Goal: Obtain resource: Download file/media

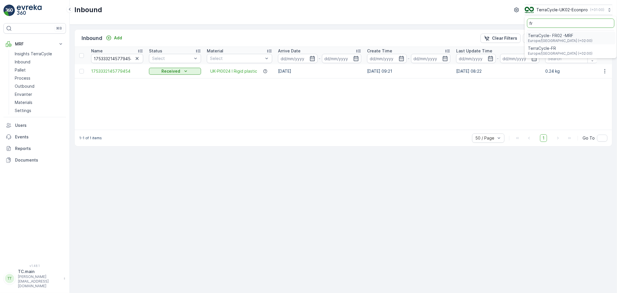
type input "fr"
click at [563, 39] on span "Europe/Paris (+02:00)" at bounding box center [560, 40] width 64 height 5
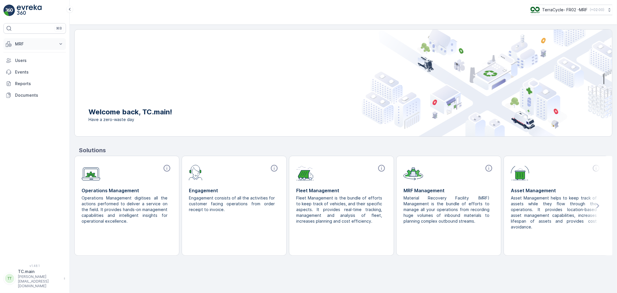
click at [25, 45] on p "MRF" at bounding box center [34, 44] width 39 height 6
click at [27, 61] on p "Reception" at bounding box center [25, 62] width 20 height 6
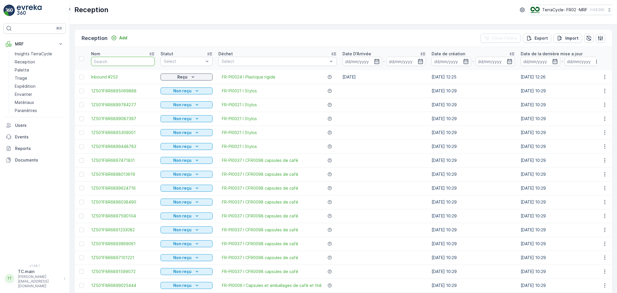
click at [105, 62] on input "text" at bounding box center [123, 61] width 64 height 9
paste input "1Z501F8R6899190220"
type input "1Z501F8R6899190220"
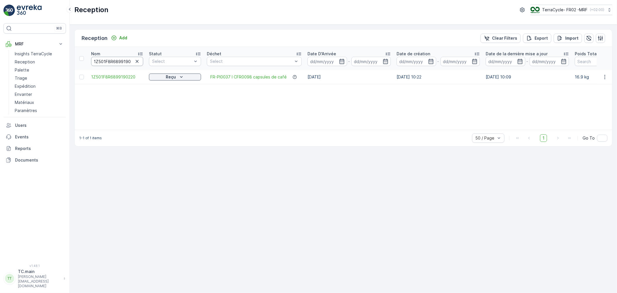
click at [119, 61] on input "1Z501F8R6899190220" at bounding box center [117, 61] width 52 height 9
paste input "3700457"
type input "1Z501F8R6893700457"
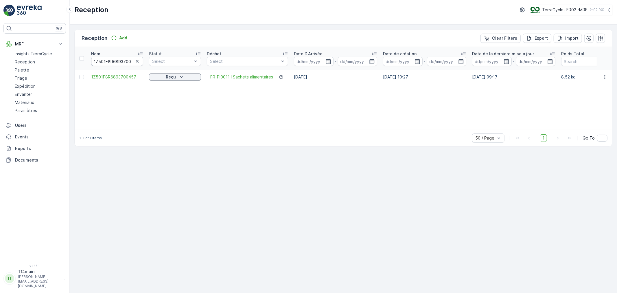
click at [116, 64] on input "1Z501F8R6893700457" at bounding box center [117, 61] width 52 height 9
paste input "2101454"
type input "1Z501F8R6892101454"
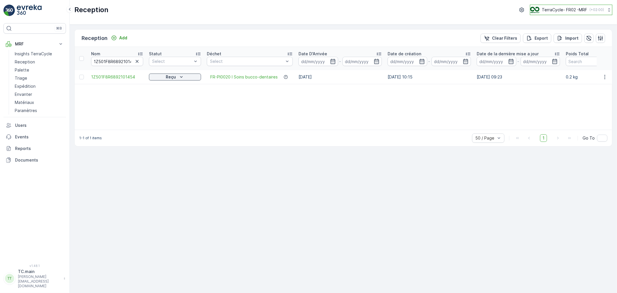
click at [554, 13] on div "TerraCycle- FR02 -MRF ( +02:00 )" at bounding box center [567, 10] width 74 height 6
type input "nl"
click at [558, 36] on span "TerraCycle-NL-MRF" at bounding box center [566, 36] width 64 height 6
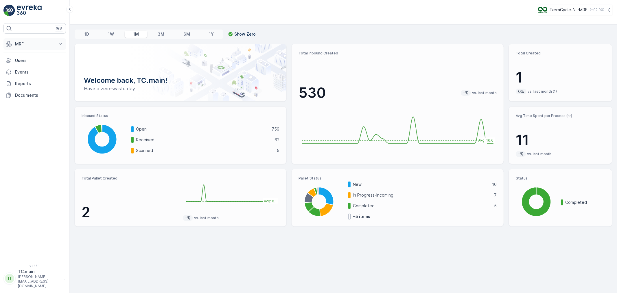
click at [27, 45] on p "MRF" at bounding box center [34, 44] width 39 height 6
click at [30, 64] on p "Inbound" at bounding box center [23, 62] width 16 height 6
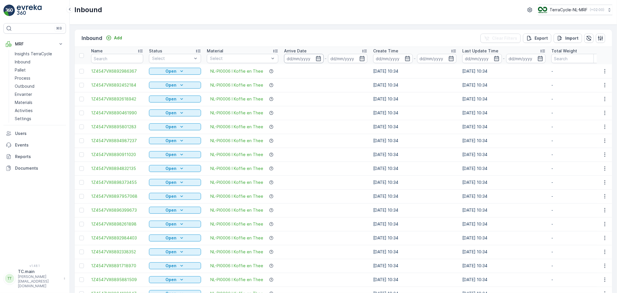
click at [297, 59] on input at bounding box center [304, 58] width 40 height 9
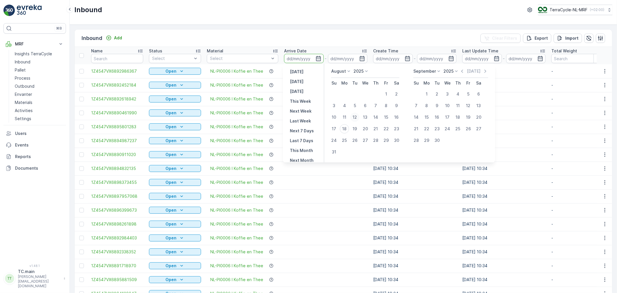
click at [357, 116] on div "12" at bounding box center [354, 116] width 9 height 9
type input "[DATE]"
click at [331, 130] on div "17" at bounding box center [333, 128] width 9 height 9
type input "[DATE]"
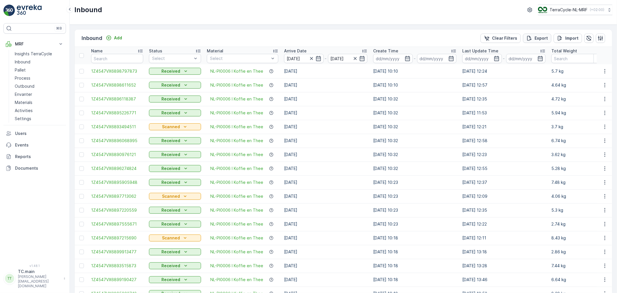
click at [538, 39] on p "Export" at bounding box center [540, 38] width 13 height 6
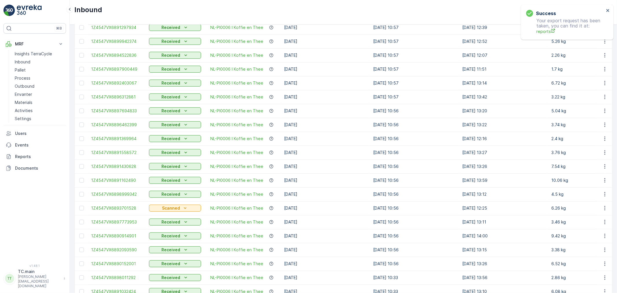
scroll to position [490, 0]
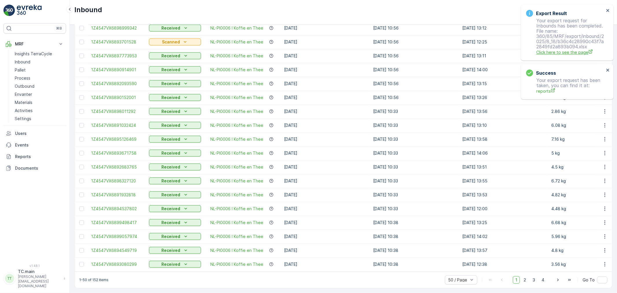
click at [571, 52] on span "Click here to see the page" at bounding box center [570, 52] width 68 height 6
click at [606, 10] on icon "close" at bounding box center [608, 10] width 4 height 5
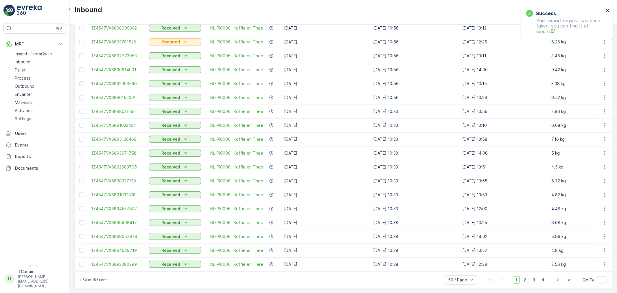
click at [607, 10] on icon "close" at bounding box center [607, 10] width 3 height 3
click at [563, 11] on p "TerraCycle-NL-MRF" at bounding box center [568, 10] width 38 height 6
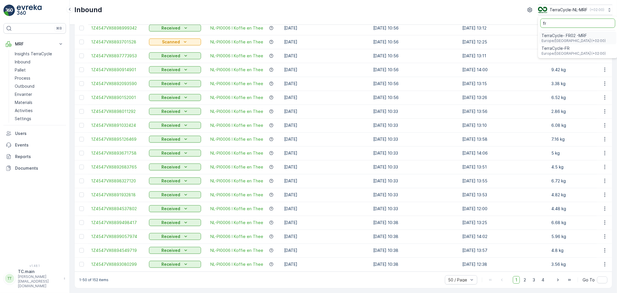
type input "fr"
click at [584, 34] on div "TerraCycle- FR02 -MRF Europe/[GEOGRAPHIC_DATA] (+02:00)" at bounding box center [577, 38] width 77 height 13
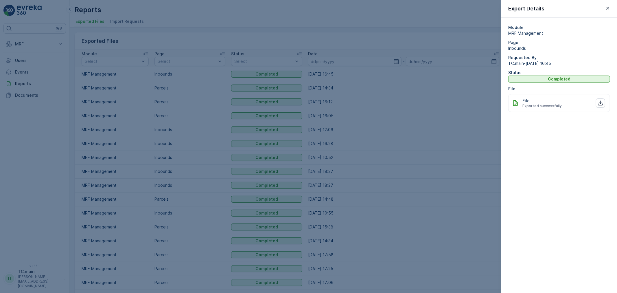
drag, startPoint x: 606, startPoint y: 10, endPoint x: 470, endPoint y: 36, distance: 138.6
click at [606, 10] on icon "button" at bounding box center [608, 8] width 6 height 6
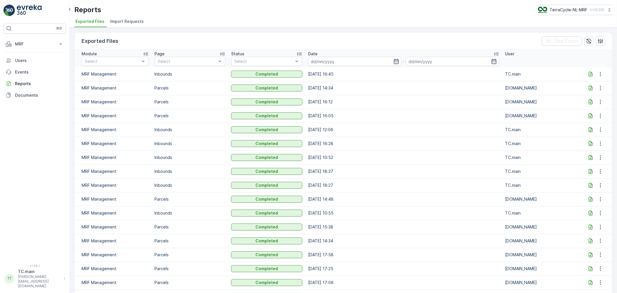
click at [589, 72] on icon at bounding box center [591, 74] width 6 height 6
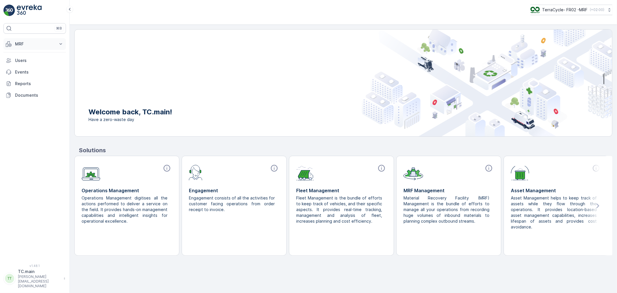
click at [39, 42] on p "MRF" at bounding box center [34, 44] width 39 height 6
click at [32, 62] on p "Reception" at bounding box center [25, 62] width 20 height 6
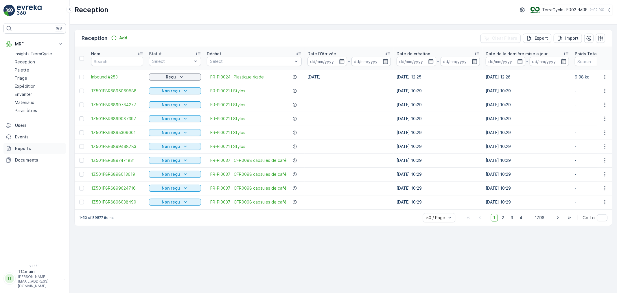
click at [28, 146] on p "Reports" at bounding box center [39, 148] width 49 height 6
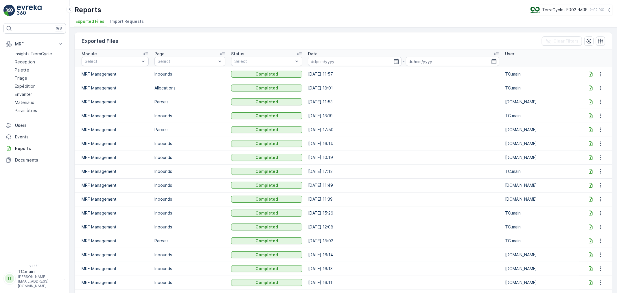
click at [588, 73] on icon at bounding box center [591, 74] width 6 height 6
